Goal: Communication & Community: Share content

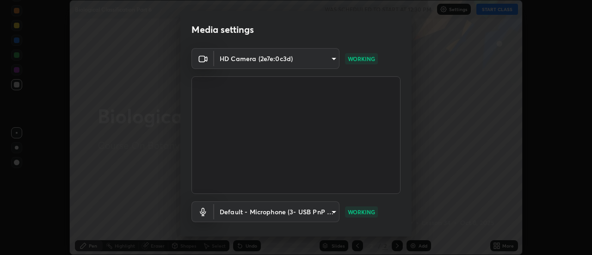
scroll to position [49, 0]
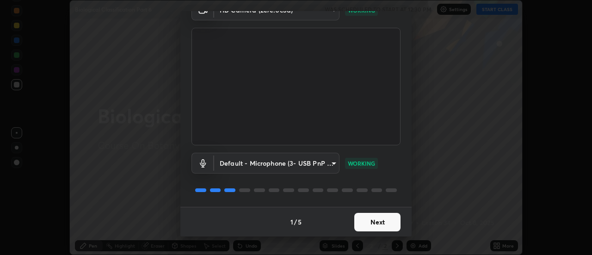
click at [377, 214] on button "Next" at bounding box center [377, 222] width 46 height 19
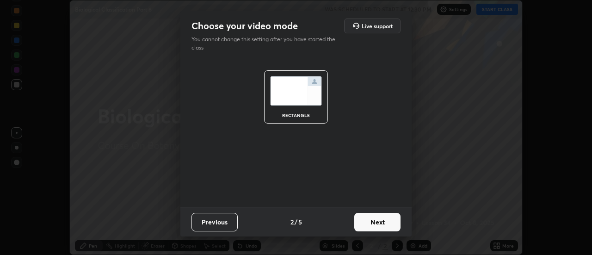
scroll to position [0, 0]
click at [372, 223] on button "Next" at bounding box center [377, 222] width 46 height 19
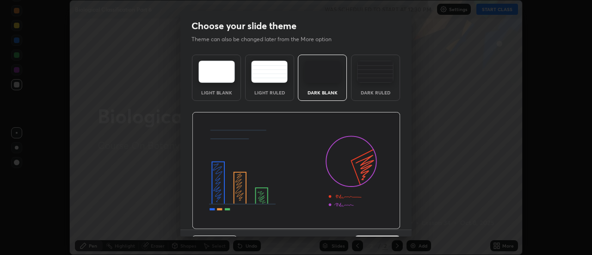
scroll to position [23, 0]
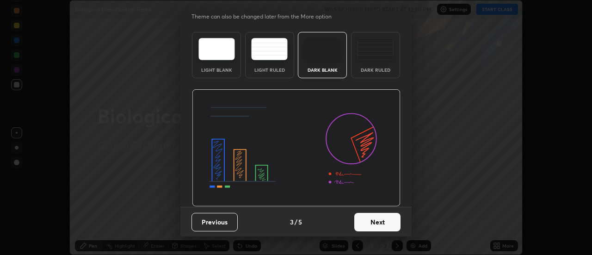
click at [372, 221] on button "Next" at bounding box center [377, 222] width 46 height 19
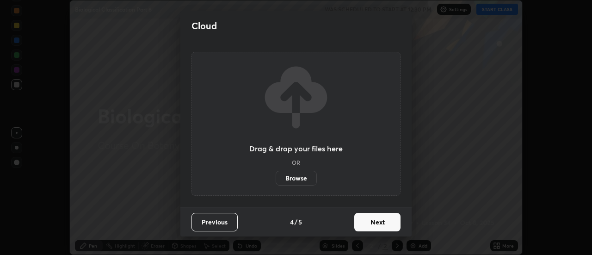
click at [366, 226] on button "Next" at bounding box center [377, 222] width 46 height 19
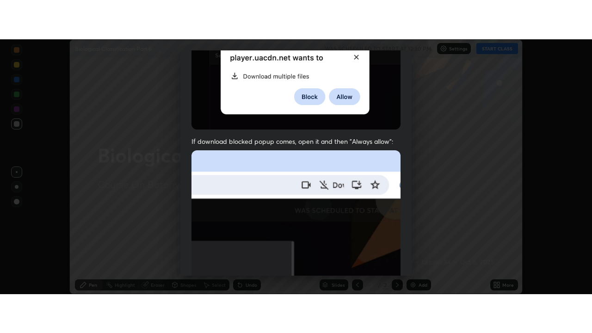
scroll to position [237, 0]
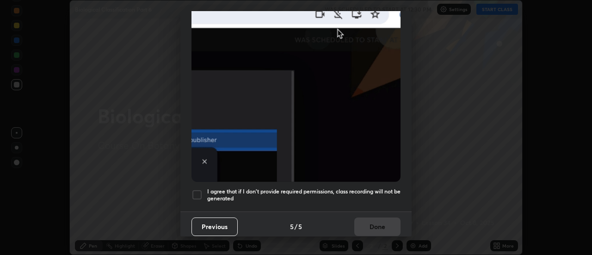
click at [199, 189] on div at bounding box center [197, 194] width 11 height 11
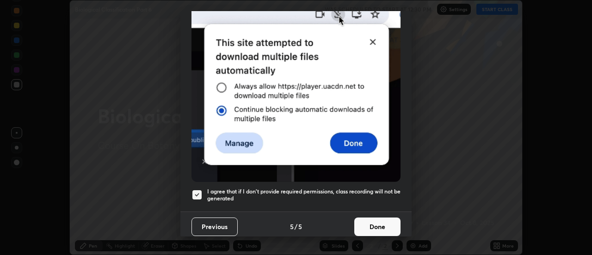
click at [362, 223] on button "Done" at bounding box center [377, 226] width 46 height 19
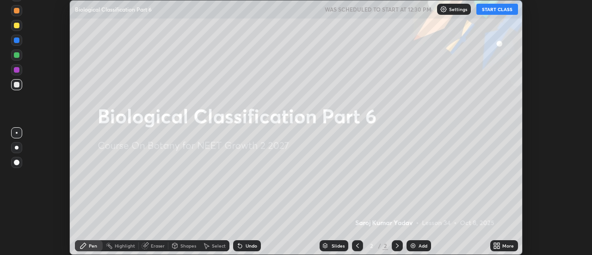
click at [497, 9] on button "START CLASS" at bounding box center [498, 9] width 42 height 11
click at [499, 246] on icon at bounding box center [499, 247] width 2 height 2
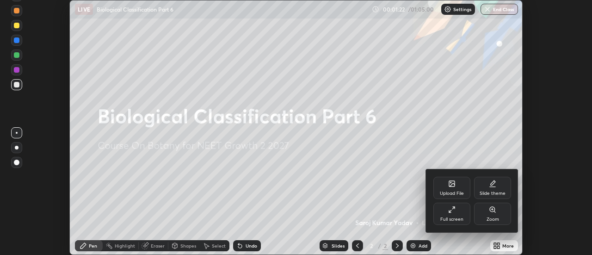
click at [460, 214] on div "Full screen" at bounding box center [452, 214] width 37 height 22
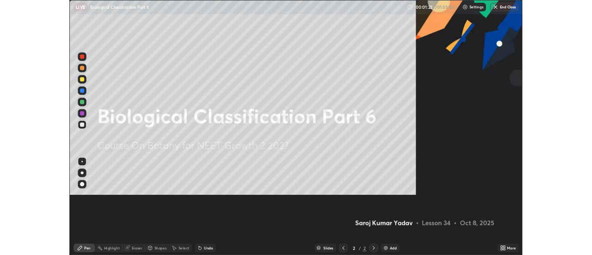
scroll to position [333, 592]
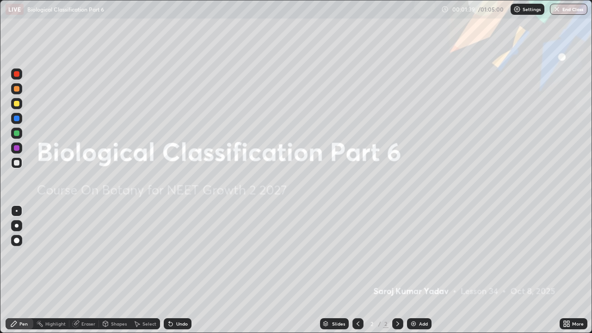
click at [565, 254] on icon at bounding box center [565, 322] width 2 height 2
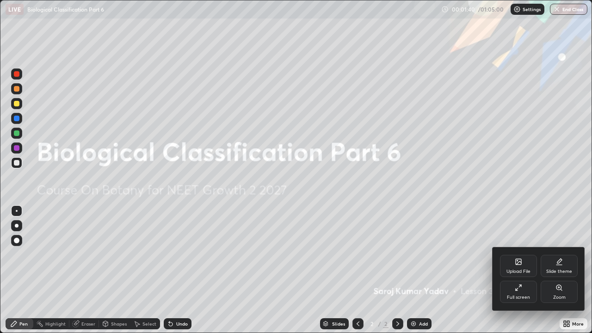
click at [518, 254] on div "Upload File" at bounding box center [519, 271] width 24 height 5
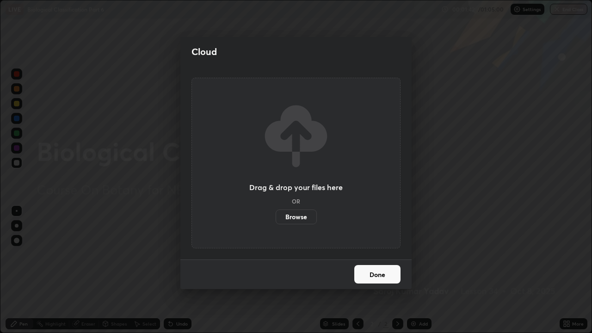
click at [304, 217] on label "Browse" at bounding box center [296, 217] width 41 height 15
click at [276, 217] on input "Browse" at bounding box center [276, 217] width 0 height 15
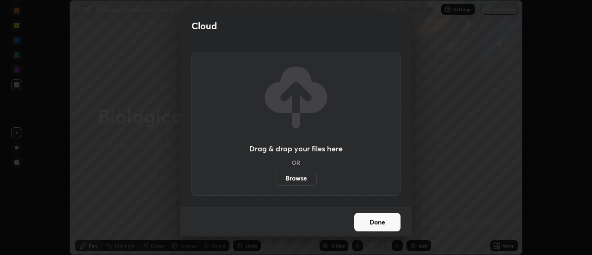
scroll to position [46011, 45674]
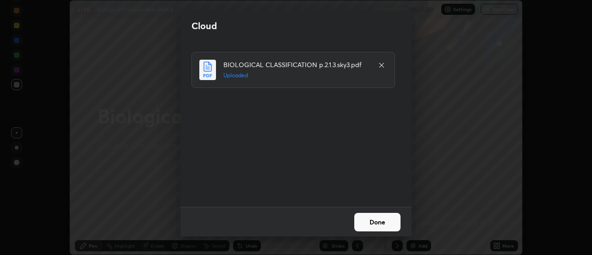
click at [367, 222] on button "Done" at bounding box center [377, 222] width 46 height 19
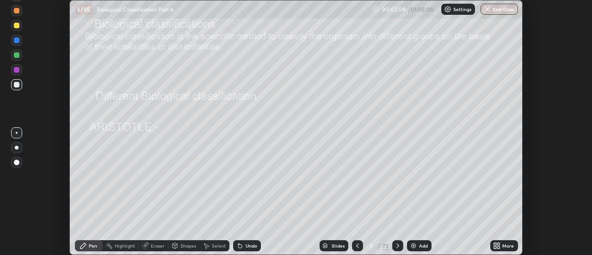
click at [357, 246] on icon at bounding box center [357, 245] width 7 height 7
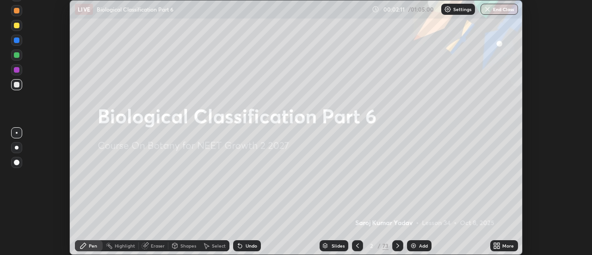
click at [337, 246] on div "Slides" at bounding box center [338, 245] width 13 height 5
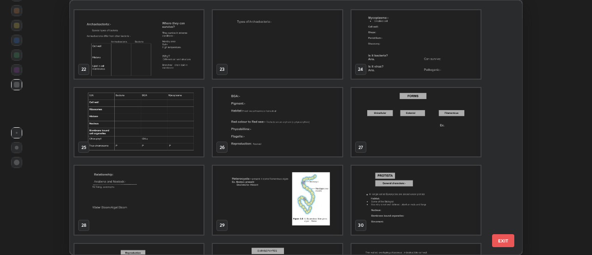
scroll to position [595, 0]
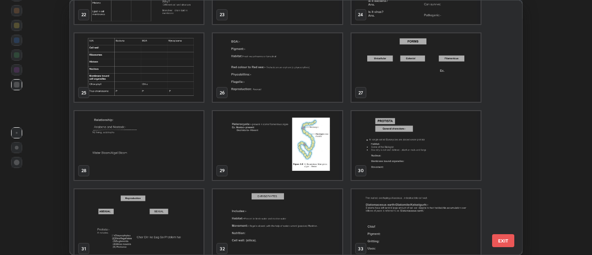
click at [201, 124] on img "grid" at bounding box center [138, 145] width 129 height 68
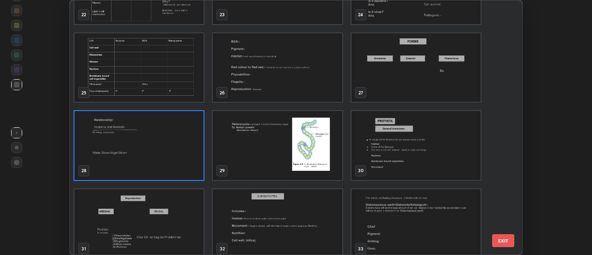
click at [184, 120] on img "grid" at bounding box center [138, 145] width 129 height 68
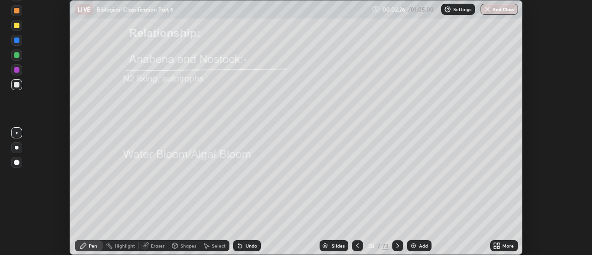
click at [397, 246] on icon at bounding box center [397, 245] width 7 height 7
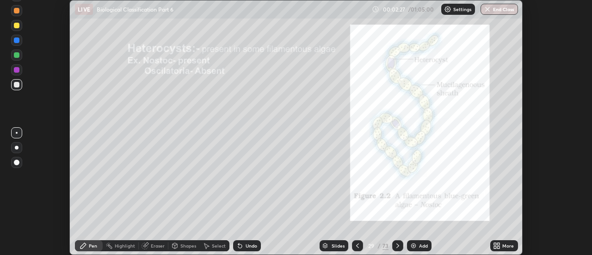
click at [397, 246] on icon at bounding box center [397, 245] width 7 height 7
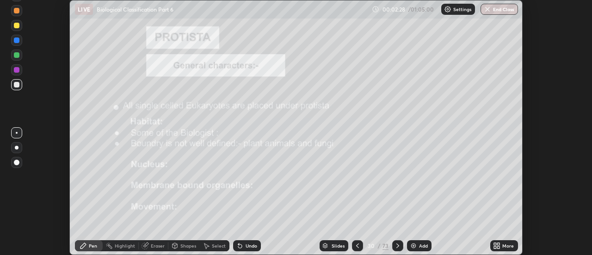
click at [372, 245] on div "30" at bounding box center [371, 246] width 9 height 6
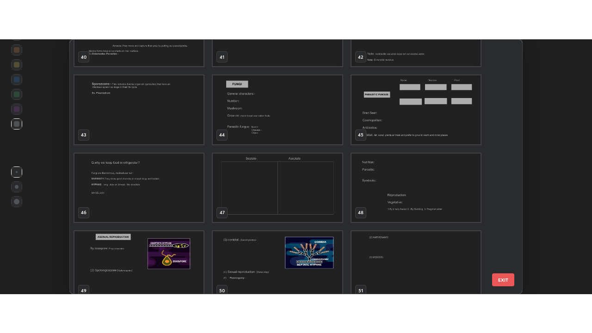
scroll to position [1073, 0]
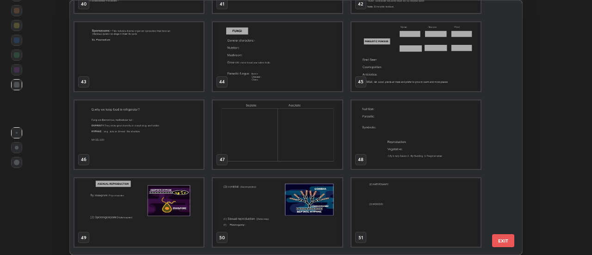
click at [257, 64] on img "grid" at bounding box center [277, 56] width 129 height 68
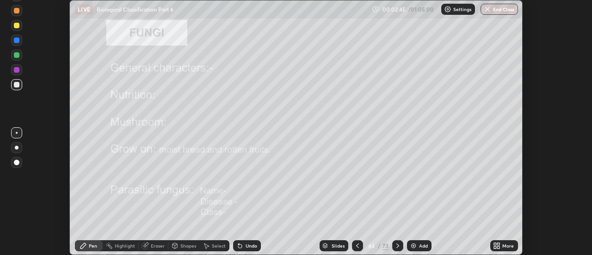
click at [496, 247] on icon at bounding box center [495, 247] width 2 height 2
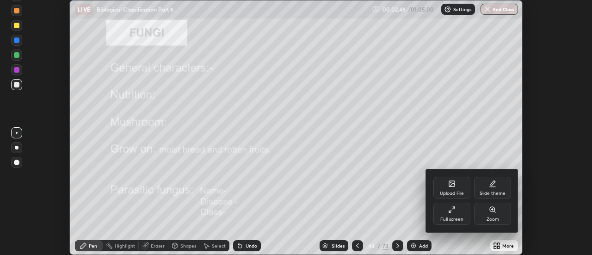
click at [456, 212] on div "Full screen" at bounding box center [452, 214] width 37 height 22
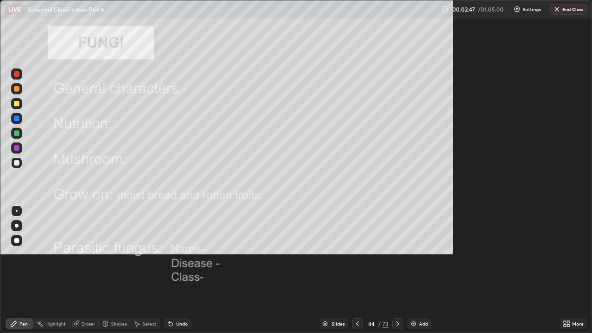
scroll to position [333, 592]
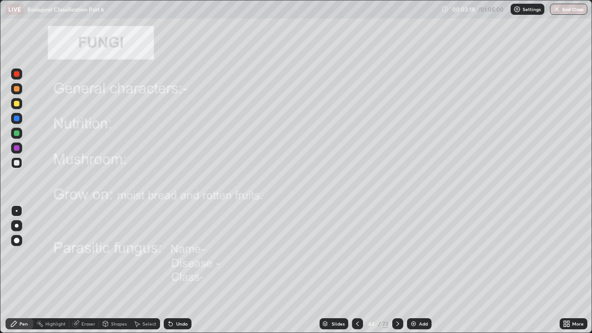
click at [17, 73] on div at bounding box center [17, 74] width 6 height 6
click at [17, 74] on div at bounding box center [17, 74] width 6 height 6
click at [17, 226] on div at bounding box center [17, 226] width 4 height 4
click at [22, 254] on div at bounding box center [16, 259] width 15 height 111
click at [88, 254] on div "Eraser" at bounding box center [88, 324] width 14 height 5
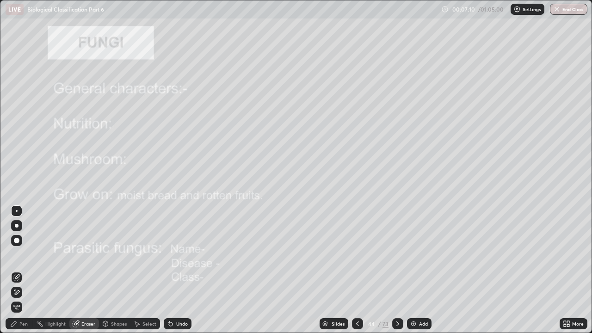
click at [25, 254] on div "Pen" at bounding box center [23, 324] width 8 height 5
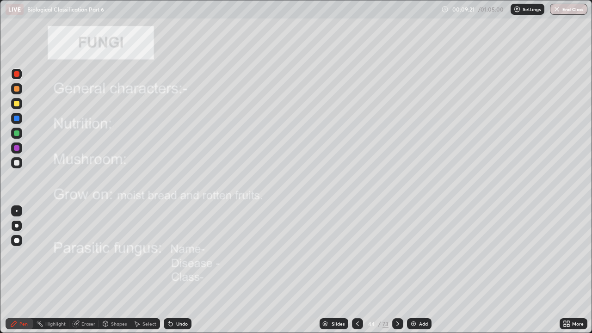
click at [397, 254] on icon at bounding box center [397, 323] width 7 height 7
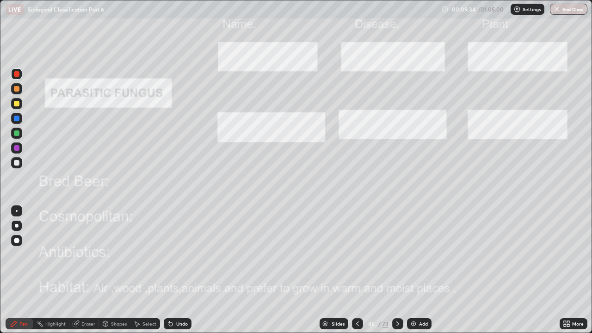
click at [15, 73] on div at bounding box center [17, 74] width 6 height 6
click at [18, 89] on div at bounding box center [17, 89] width 6 height 6
click at [81, 254] on div "Eraser" at bounding box center [88, 324] width 14 height 5
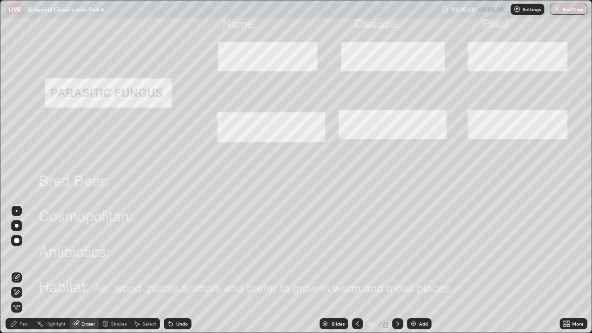
click at [18, 254] on div "Pen" at bounding box center [20, 323] width 28 height 11
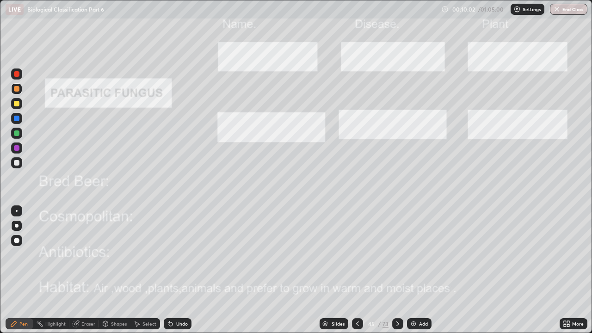
click at [17, 74] on div at bounding box center [17, 74] width 6 height 6
click at [397, 254] on icon at bounding box center [397, 323] width 7 height 7
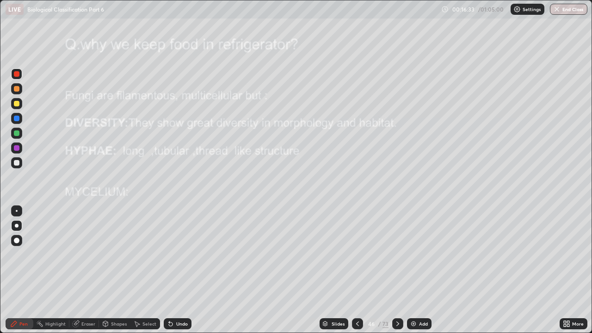
click at [17, 87] on div at bounding box center [17, 89] width 6 height 6
click at [179, 254] on div "Undo" at bounding box center [182, 324] width 12 height 5
click at [178, 254] on div "Undo" at bounding box center [182, 324] width 12 height 5
click at [180, 254] on div "Undo" at bounding box center [178, 323] width 28 height 11
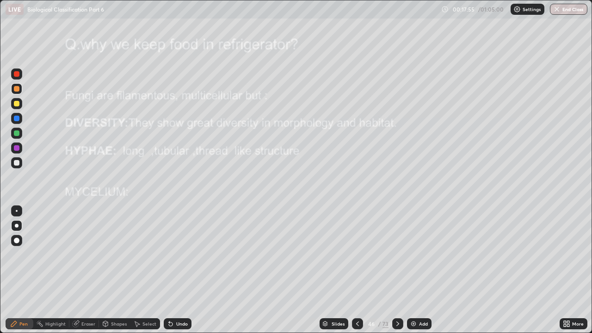
click at [179, 254] on div "Undo" at bounding box center [182, 324] width 12 height 5
click at [396, 254] on icon at bounding box center [397, 324] width 3 height 5
click at [18, 74] on div at bounding box center [17, 74] width 6 height 6
click at [17, 162] on div at bounding box center [17, 163] width 6 height 6
click at [18, 73] on div at bounding box center [17, 74] width 6 height 6
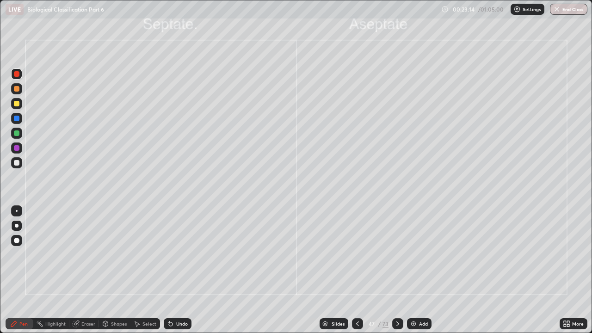
click at [398, 254] on icon at bounding box center [397, 324] width 3 height 5
click at [18, 73] on div at bounding box center [17, 74] width 6 height 6
click at [85, 254] on div "Eraser" at bounding box center [88, 324] width 14 height 5
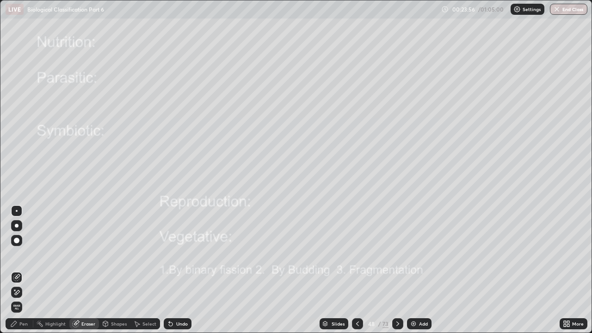
click at [23, 254] on div "Pen" at bounding box center [23, 324] width 8 height 5
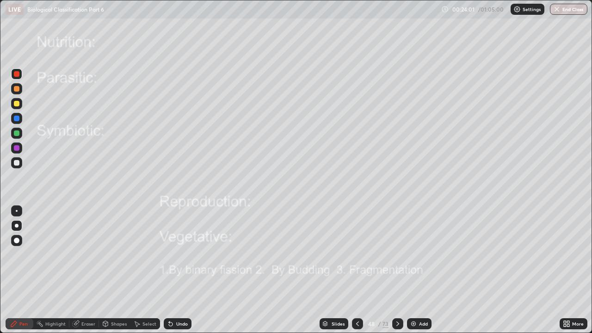
click at [23, 254] on div "Pen" at bounding box center [23, 324] width 8 height 5
click at [17, 226] on div at bounding box center [17, 226] width 4 height 4
click at [398, 254] on icon at bounding box center [397, 323] width 7 height 7
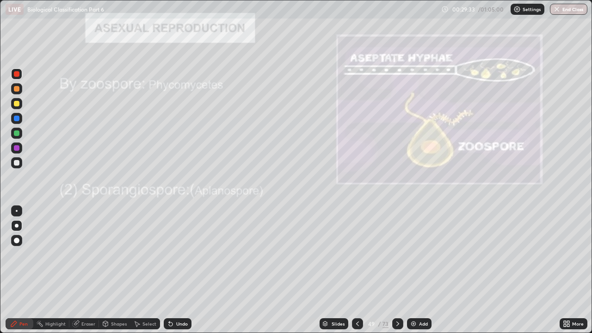
click at [17, 163] on div at bounding box center [17, 163] width 6 height 6
click at [397, 254] on icon at bounding box center [397, 323] width 7 height 7
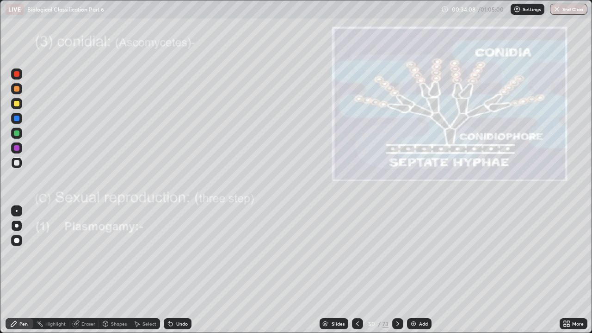
click at [16, 87] on div at bounding box center [17, 89] width 6 height 6
click at [16, 75] on div at bounding box center [17, 74] width 6 height 6
click at [17, 134] on div at bounding box center [17, 133] width 6 height 6
click at [17, 162] on div at bounding box center [17, 163] width 6 height 6
click at [397, 254] on icon at bounding box center [397, 323] width 7 height 7
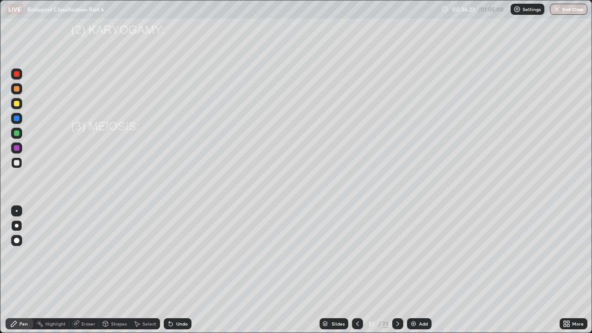
click at [357, 254] on icon at bounding box center [357, 323] width 7 height 7
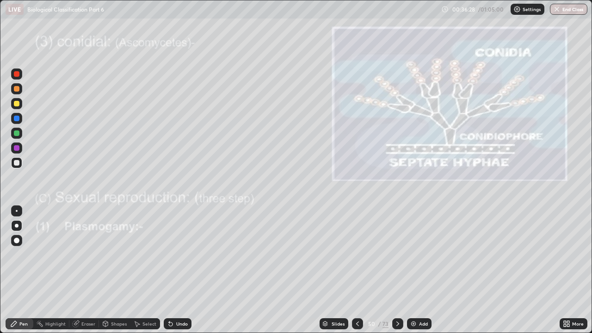
click at [17, 134] on div at bounding box center [17, 133] width 6 height 6
click at [17, 161] on div at bounding box center [17, 163] width 6 height 6
click at [396, 254] on icon at bounding box center [397, 323] width 7 height 7
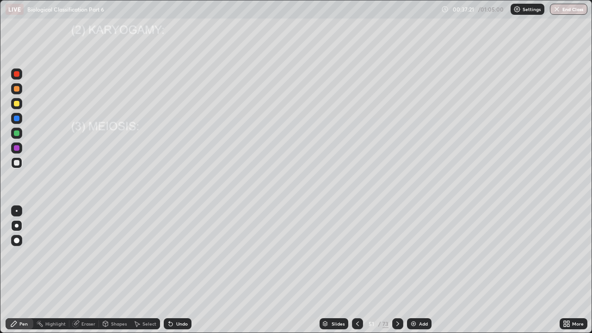
click at [19, 74] on div at bounding box center [17, 74] width 6 height 6
click at [116, 254] on div "Shapes" at bounding box center [119, 324] width 16 height 5
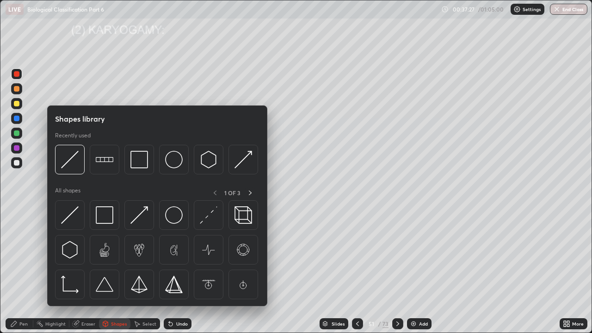
click at [87, 254] on div "Eraser" at bounding box center [88, 324] width 14 height 5
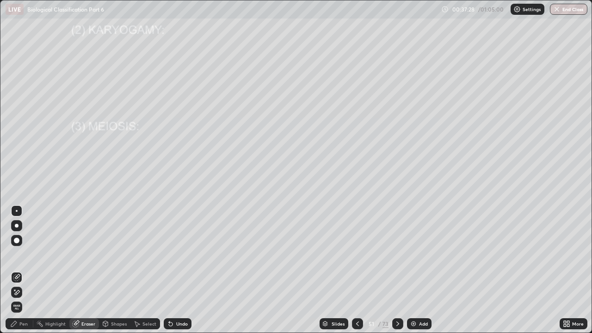
click at [88, 254] on div "Eraser" at bounding box center [88, 324] width 14 height 5
click at [86, 254] on div "Eraser" at bounding box center [88, 324] width 14 height 5
click at [180, 254] on div "Undo" at bounding box center [178, 323] width 28 height 11
click at [20, 254] on div "Pen" at bounding box center [23, 324] width 8 height 5
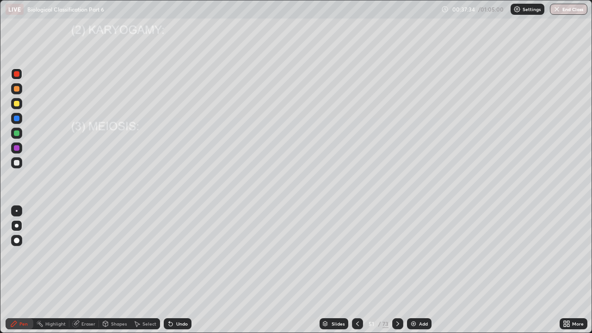
click at [16, 159] on div at bounding box center [16, 162] width 11 height 11
click at [17, 136] on div at bounding box center [17, 133] width 6 height 6
click at [19, 161] on div at bounding box center [17, 163] width 6 height 6
click at [20, 134] on div at bounding box center [16, 133] width 11 height 11
click at [16, 163] on div at bounding box center [17, 163] width 6 height 6
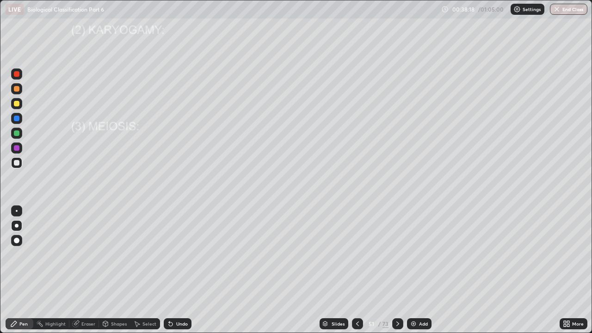
click at [22, 194] on div "Erase all" at bounding box center [17, 167] width 22 height 296
click at [18, 163] on div at bounding box center [17, 163] width 6 height 6
click at [16, 104] on div at bounding box center [17, 104] width 6 height 6
click at [12, 131] on div at bounding box center [16, 133] width 11 height 11
click at [16, 118] on div at bounding box center [17, 119] width 6 height 6
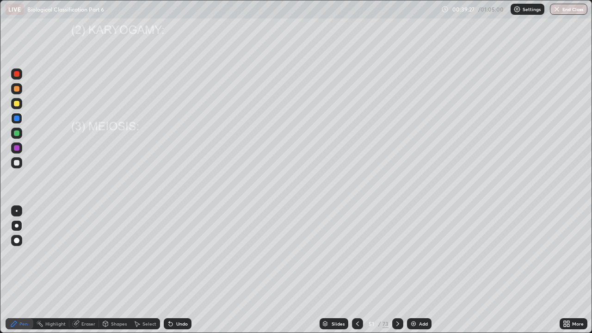
click at [18, 161] on div at bounding box center [17, 163] width 6 height 6
click at [87, 254] on div "Eraser" at bounding box center [88, 324] width 14 height 5
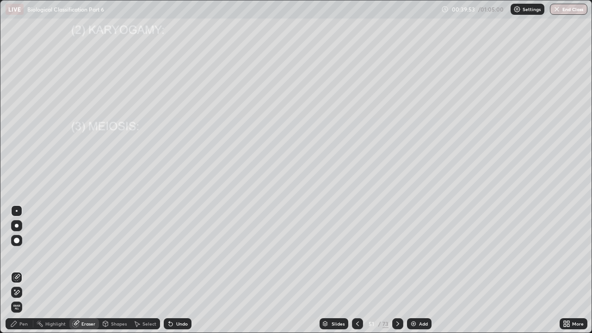
click at [17, 242] on div at bounding box center [17, 241] width 6 height 6
click at [20, 254] on div "Pen" at bounding box center [23, 324] width 8 height 5
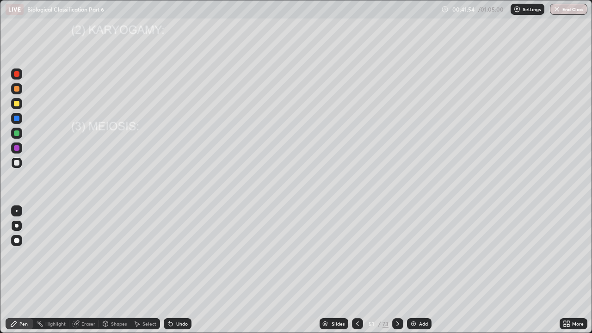
click at [397, 254] on icon at bounding box center [397, 323] width 7 height 7
click at [15, 74] on div at bounding box center [17, 74] width 6 height 6
click at [17, 117] on div at bounding box center [17, 119] width 6 height 6
click at [18, 163] on div at bounding box center [17, 163] width 6 height 6
click at [17, 149] on div at bounding box center [17, 148] width 6 height 6
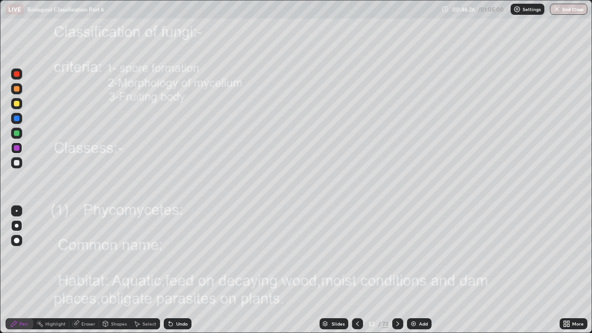
click at [397, 254] on icon at bounding box center [397, 323] width 7 height 7
click at [83, 254] on div "Eraser" at bounding box center [88, 324] width 14 height 5
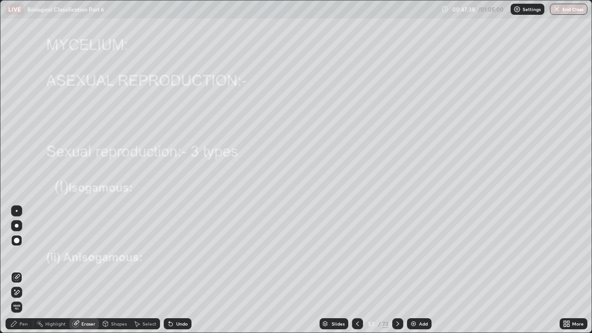
click at [20, 254] on div "Pen" at bounding box center [23, 324] width 8 height 5
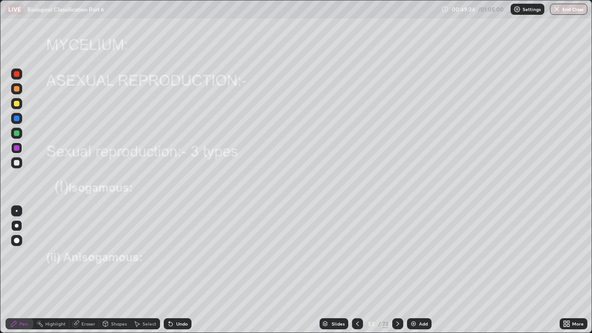
click at [16, 90] on div at bounding box center [17, 89] width 6 height 6
click at [15, 162] on div at bounding box center [17, 163] width 6 height 6
click at [18, 147] on div at bounding box center [17, 148] width 6 height 6
click at [19, 132] on div at bounding box center [17, 133] width 6 height 6
click at [396, 254] on icon at bounding box center [397, 323] width 7 height 7
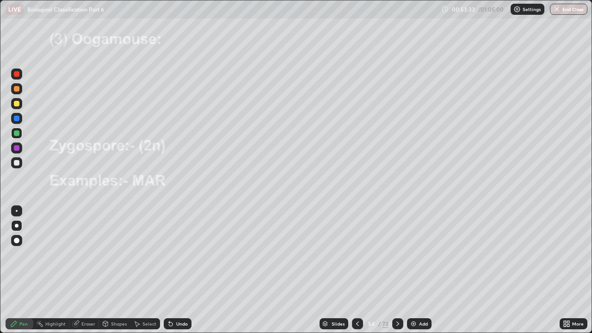
click at [16, 162] on div at bounding box center [17, 163] width 6 height 6
click at [18, 73] on div at bounding box center [17, 74] width 6 height 6
click at [17, 163] on div at bounding box center [17, 163] width 6 height 6
click at [180, 254] on div "Undo" at bounding box center [178, 323] width 28 height 11
click at [179, 254] on div "Undo" at bounding box center [178, 323] width 28 height 11
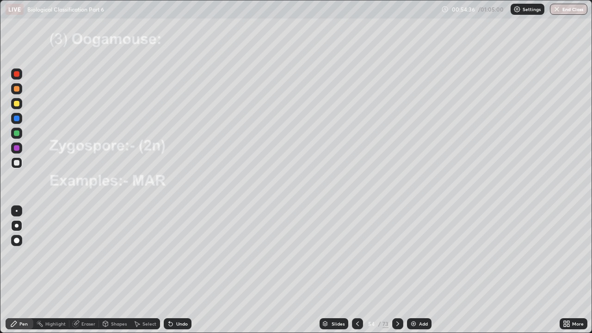
click at [181, 254] on div "Undo" at bounding box center [182, 324] width 12 height 5
click at [357, 254] on icon at bounding box center [357, 323] width 7 height 7
click at [353, 254] on div at bounding box center [357, 323] width 11 height 11
click at [17, 89] on div at bounding box center [17, 89] width 6 height 6
click at [396, 254] on icon at bounding box center [397, 323] width 7 height 7
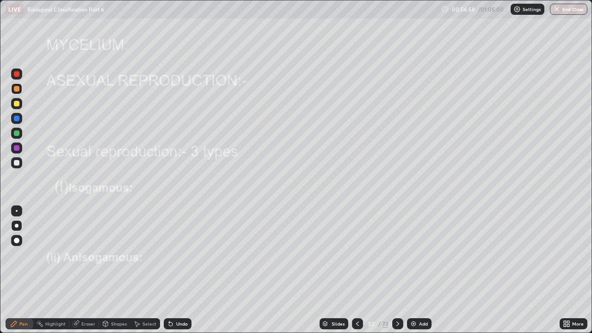
click at [393, 254] on div at bounding box center [397, 323] width 11 height 11
click at [398, 254] on icon at bounding box center [397, 323] width 7 height 7
click at [397, 254] on icon at bounding box center [397, 324] width 3 height 5
click at [569, 10] on button "End Class" at bounding box center [569, 9] width 37 height 11
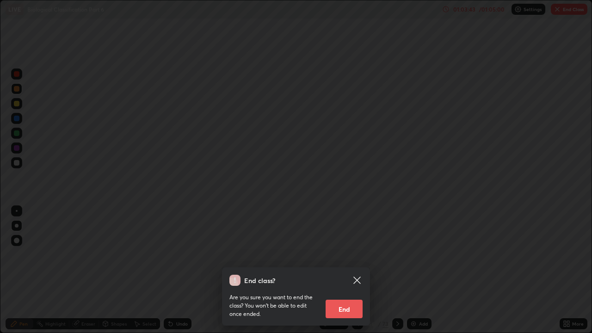
click at [344, 254] on button "End" at bounding box center [344, 309] width 37 height 19
